Goal: Information Seeking & Learning: Learn about a topic

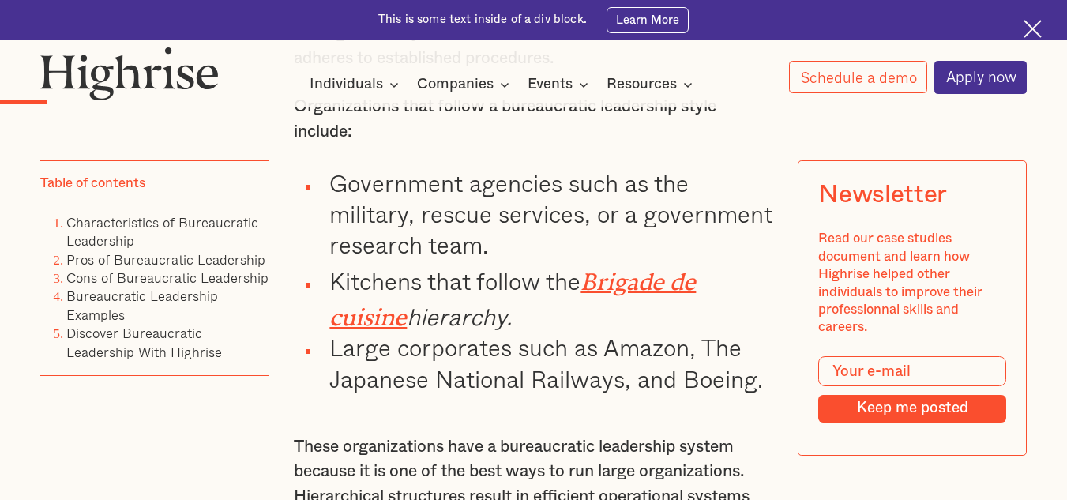
scroll to position [1384, 0]
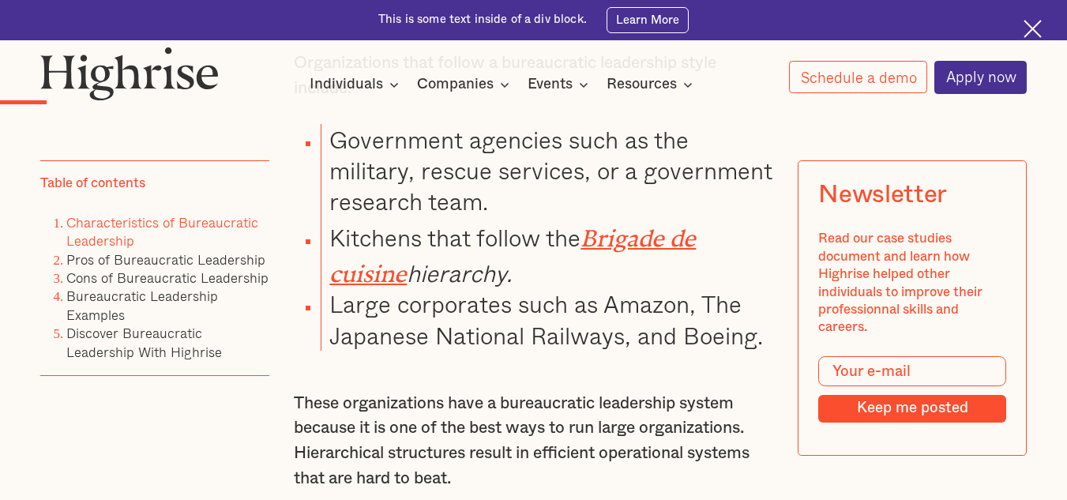
click at [182, 231] on link "Characteristics of Bureaucratic Leadership" at bounding box center [162, 230] width 192 height 39
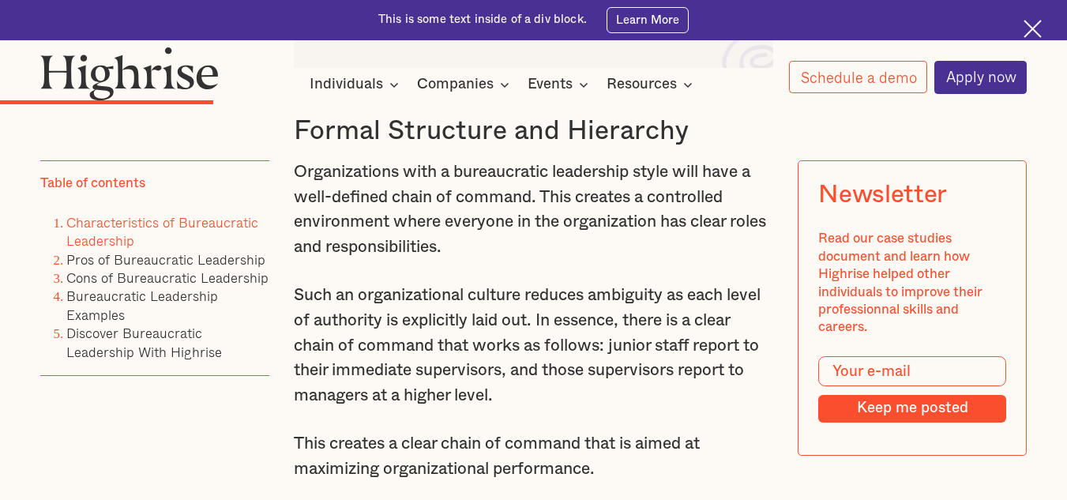
scroll to position [3081, 0]
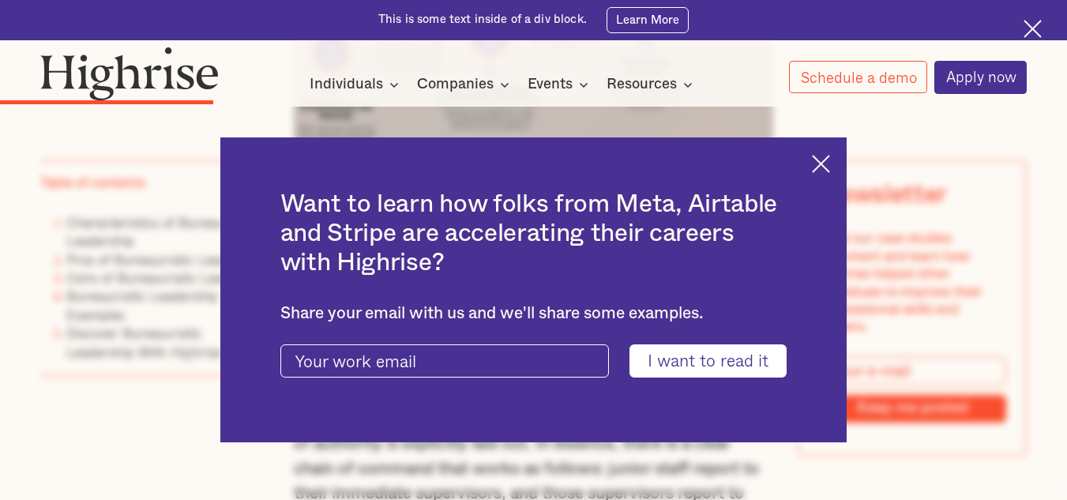
scroll to position [2916, 0]
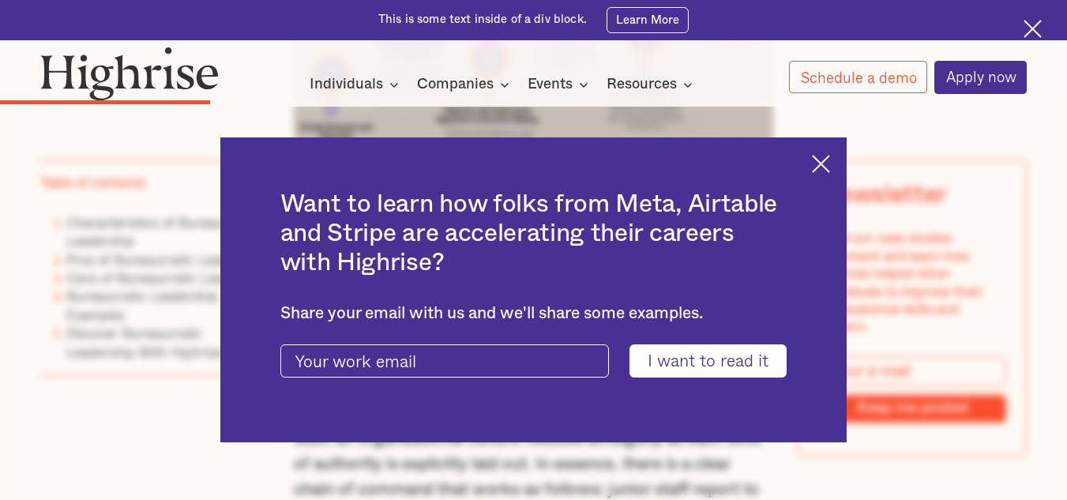
click at [830, 165] on img at bounding box center [821, 164] width 18 height 18
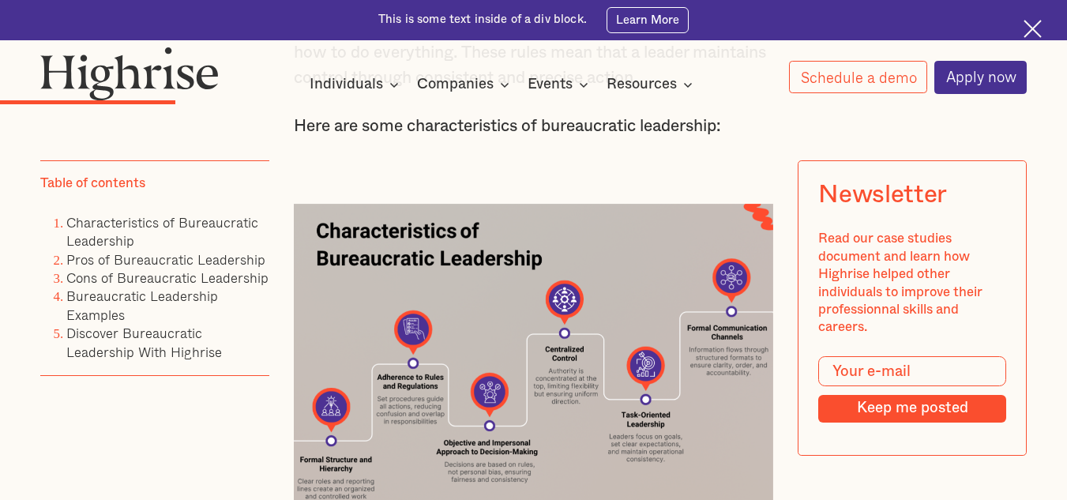
scroll to position [2645, 0]
